Goal: Register for event/course

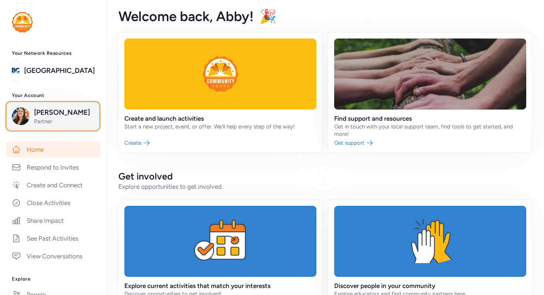
click at [58, 111] on span "[PERSON_NAME]" at bounding box center [64, 112] width 60 height 10
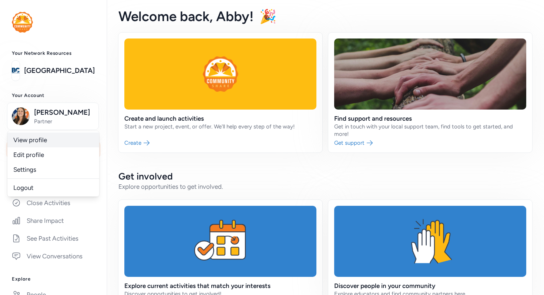
click at [24, 140] on link "View profile" at bounding box center [53, 139] width 92 height 15
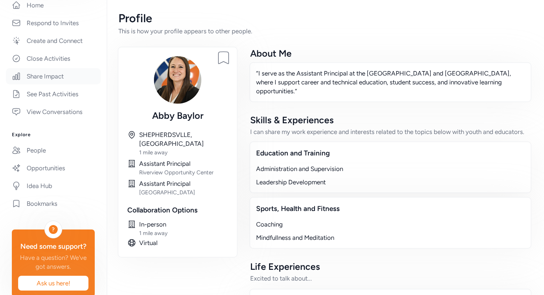
scroll to position [159, 0]
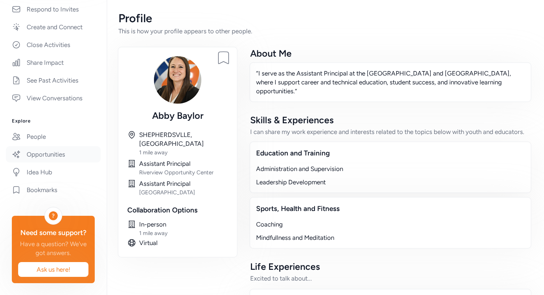
click at [74, 160] on link "Opportunities" at bounding box center [53, 154] width 95 height 16
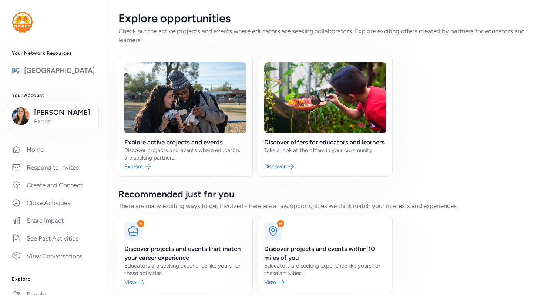
click at [61, 70] on link "[GEOGRAPHIC_DATA]" at bounding box center [59, 70] width 71 height 10
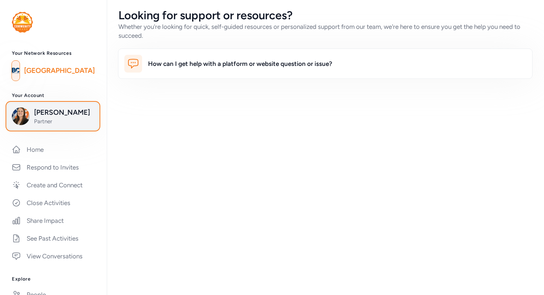
click at [59, 112] on span "[PERSON_NAME]" at bounding box center [64, 112] width 60 height 10
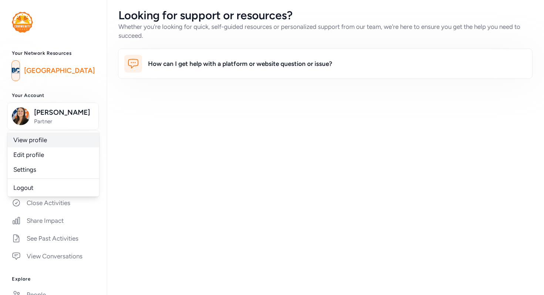
click at [78, 141] on link "View profile" at bounding box center [53, 139] width 92 height 15
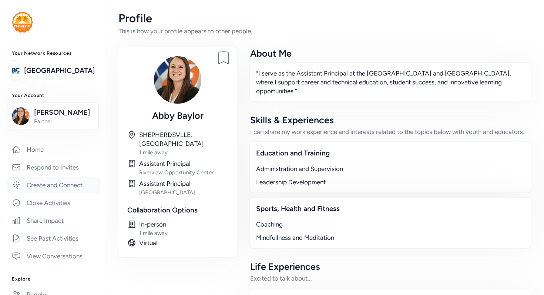
click at [64, 182] on link "Create and Connect" at bounding box center [53, 185] width 95 height 16
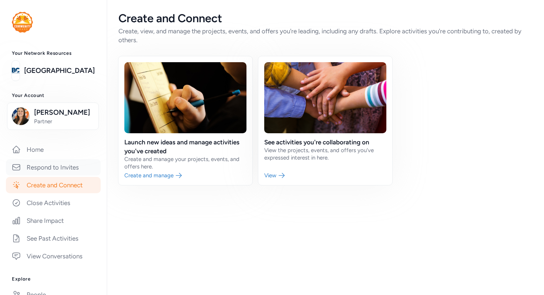
click at [74, 170] on link "Respond to Invites" at bounding box center [53, 167] width 95 height 16
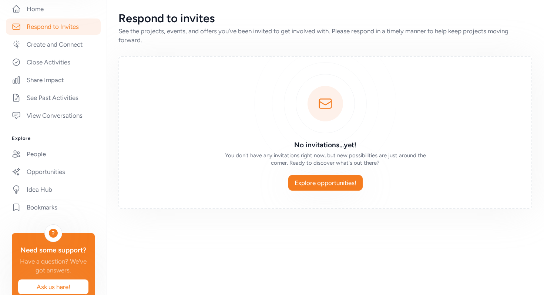
scroll to position [159, 0]
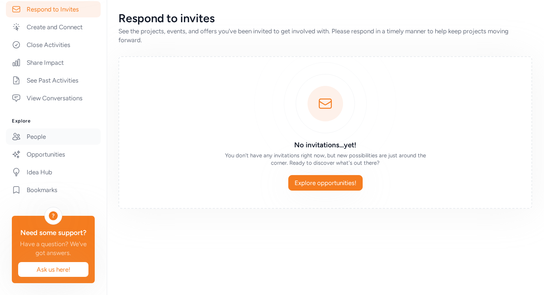
click at [56, 139] on link "People" at bounding box center [53, 136] width 95 height 16
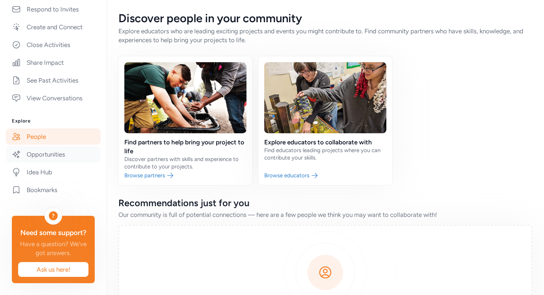
click at [51, 157] on link "Opportunities" at bounding box center [53, 154] width 95 height 16
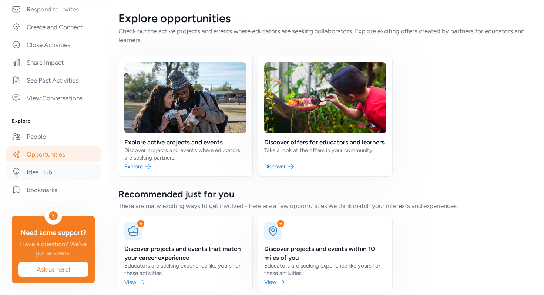
click at [46, 175] on link "Idea Hub" at bounding box center [53, 172] width 95 height 16
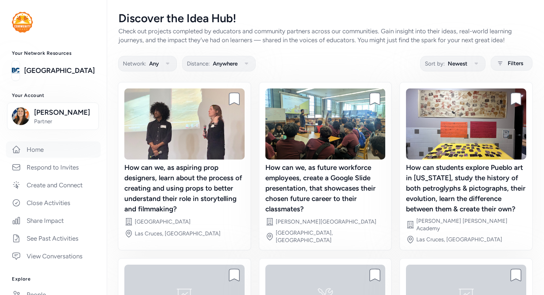
click at [41, 152] on link "Home" at bounding box center [53, 149] width 95 height 16
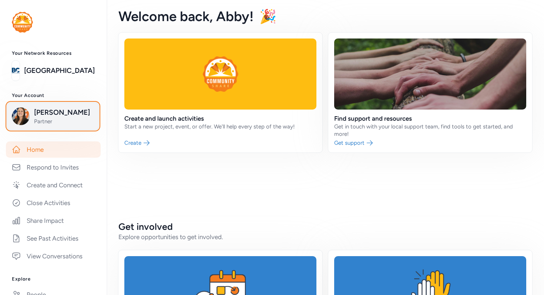
click at [56, 114] on span "[PERSON_NAME]" at bounding box center [64, 112] width 60 height 10
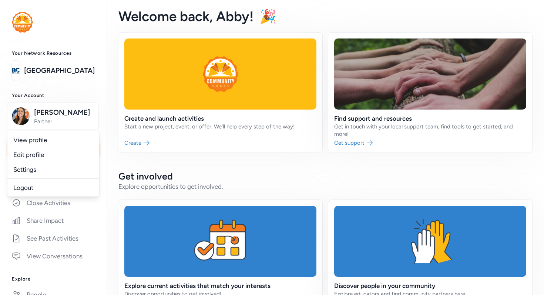
click at [100, 82] on div "Your Network Resources [GEOGRAPHIC_DATA] Public Schools Your Account [PERSON_NA…" at bounding box center [53, 245] width 107 height 391
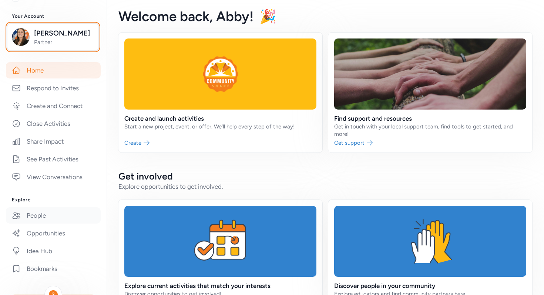
scroll to position [91, 0]
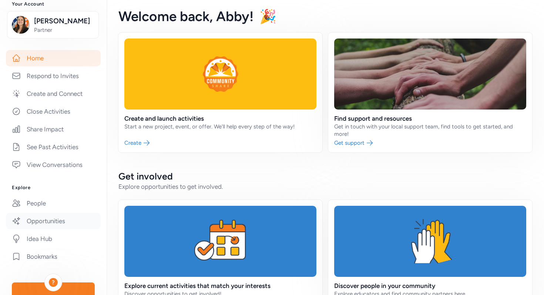
click at [53, 228] on link "Opportunities" at bounding box center [53, 221] width 95 height 16
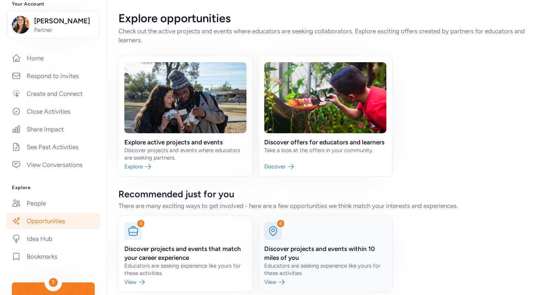
click at [277, 259] on link at bounding box center [325, 253] width 134 height 75
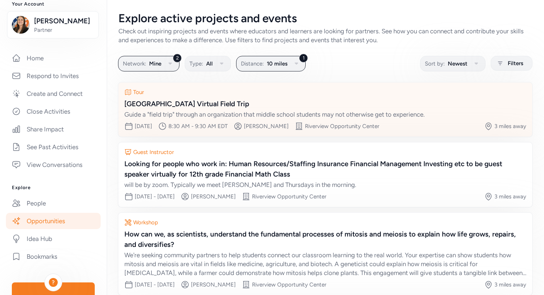
click at [176, 101] on div "[GEOGRAPHIC_DATA] Virtual Field Trip" at bounding box center [325, 104] width 402 height 10
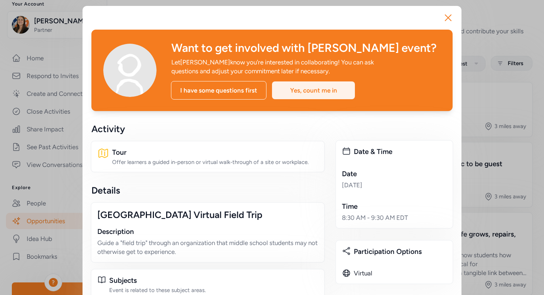
click at [318, 91] on div "Yes, count me in" at bounding box center [313, 90] width 83 height 18
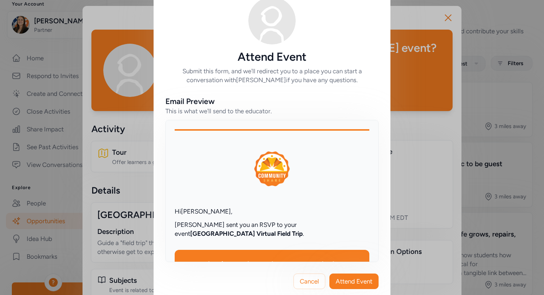
scroll to position [32, 0]
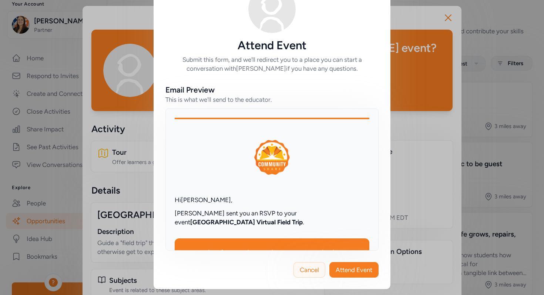
click at [301, 270] on span "Cancel" at bounding box center [309, 269] width 19 height 9
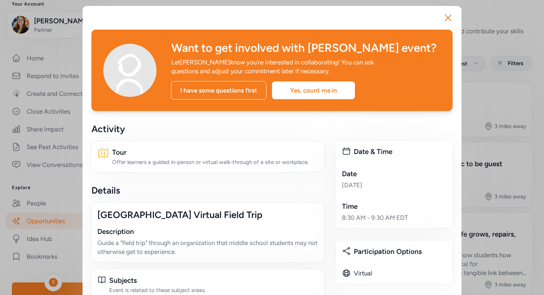
click at [448, 15] on icon "button" at bounding box center [448, 18] width 12 height 12
